Goal: Complete application form: Complete application form

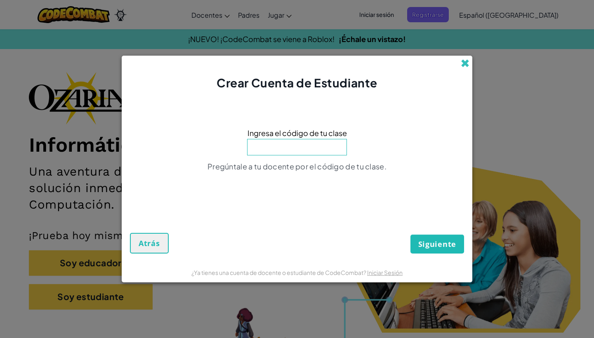
click at [466, 63] on span at bounding box center [464, 63] width 9 height 9
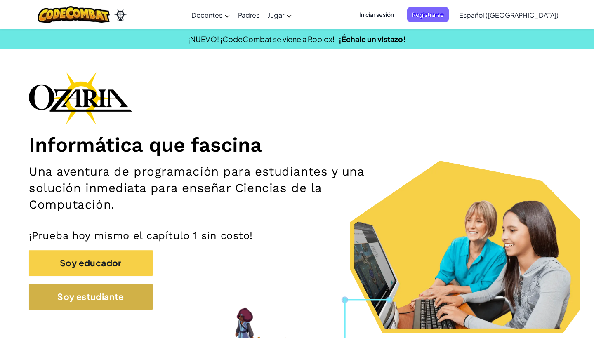
click at [126, 296] on button "Soy estudiante" at bounding box center [91, 297] width 124 height 26
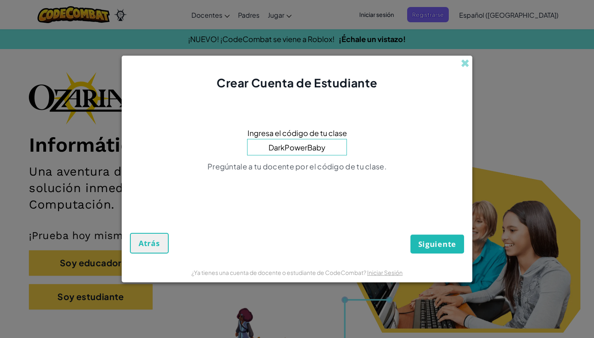
type input "DarkPowerBaby"
click at [437, 244] on button "Siguiente" at bounding box center [437, 244] width 54 height 19
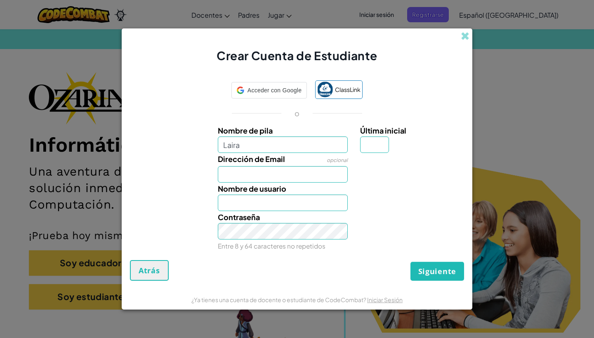
type input "Laira"
click at [333, 183] on div "Nombre de usuario Laira" at bounding box center [282, 197] width 143 height 28
click at [312, 145] on input "Laira" at bounding box center [283, 144] width 130 height 16
click at [379, 202] on div "Ese nombre de usuario ya esta en uso! Intenta Laira90106863?" at bounding box center [411, 197] width 114 height 28
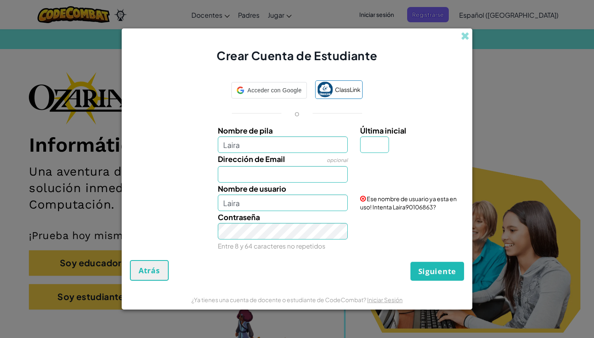
click at [379, 202] on div "Ese nombre de usuario ya esta en uso! Intenta Laira90106863?" at bounding box center [411, 197] width 114 height 28
click at [321, 154] on div "Dirección de Email opcional" at bounding box center [282, 168] width 143 height 30
click at [315, 147] on input "Laira" at bounding box center [283, 144] width 130 height 16
type input "Laira21"
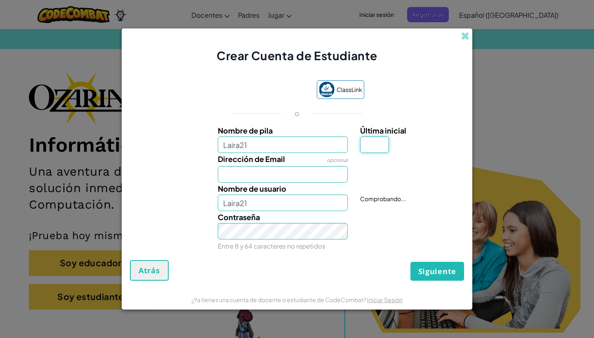
click at [373, 148] on input "Última inicial" at bounding box center [374, 144] width 29 height 16
type input "e"
type input "E"
type input "Laira21E"
click at [358, 175] on div "Dirección de Email opcional" at bounding box center [297, 168] width 342 height 30
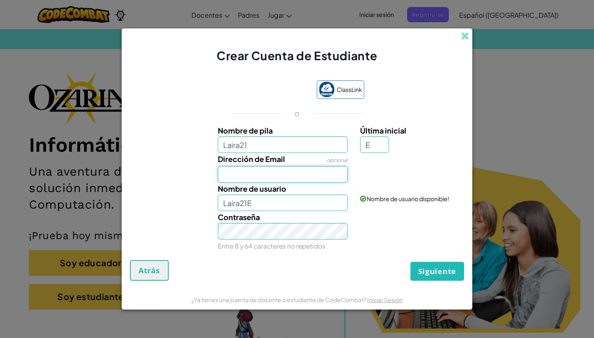
click at [260, 176] on input "Dirección de Email" at bounding box center [283, 174] width 130 height 16
type input "n"
click at [278, 176] on input "AL07201081™@" at bounding box center [283, 174] width 130 height 16
click at [284, 176] on input "AL07201081@" at bounding box center [283, 174] width 130 height 16
type input "[EMAIL_ADDRESS][DOMAIN_NAME]"
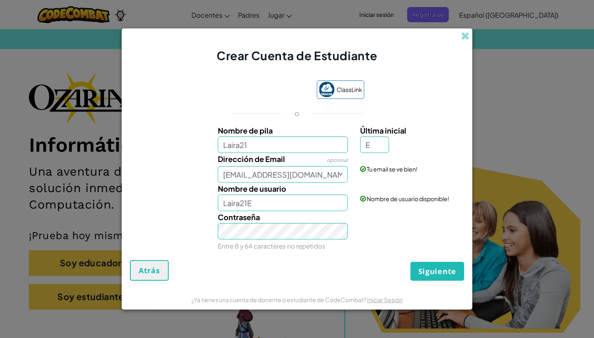
click at [435, 270] on span "Siguiente" at bounding box center [437, 271] width 38 height 10
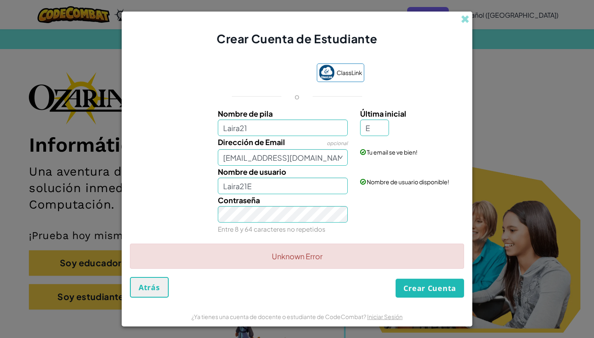
click at [419, 291] on button "Crear Cuenta" at bounding box center [429, 288] width 68 height 19
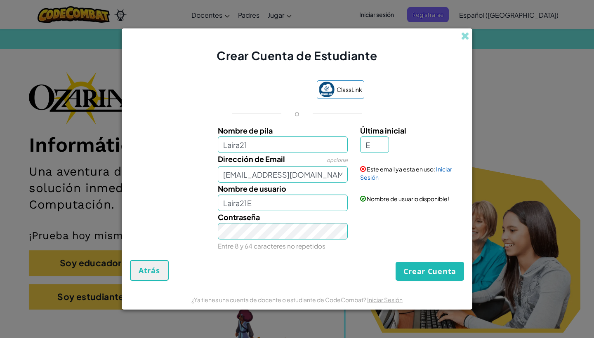
click at [432, 268] on button "Crear Cuenta" at bounding box center [429, 271] width 68 height 19
click at [425, 270] on button "Crear Cuenta" at bounding box center [429, 271] width 68 height 19
click at [464, 32] on span at bounding box center [464, 36] width 9 height 9
